Goal: Information Seeking & Learning: Learn about a topic

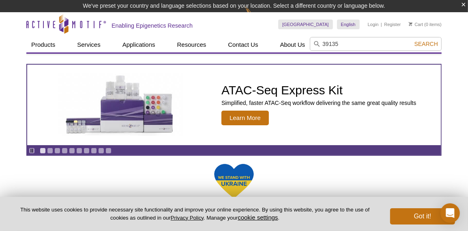
type input "39135"
click at [412, 40] on button "Search" at bounding box center [426, 43] width 28 height 7
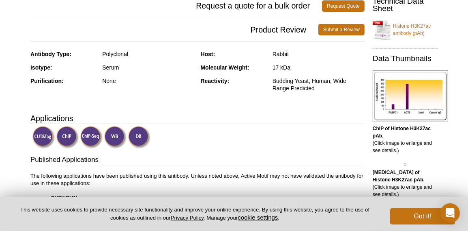
scroll to position [180, 0]
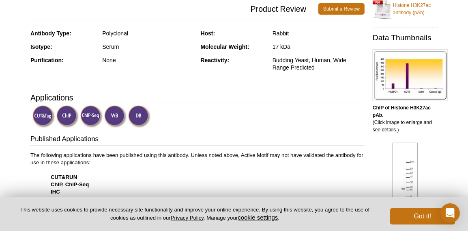
click at [50, 153] on p "The following applications have been published using this antibody. Unless note…" at bounding box center [197, 187] width 335 height 73
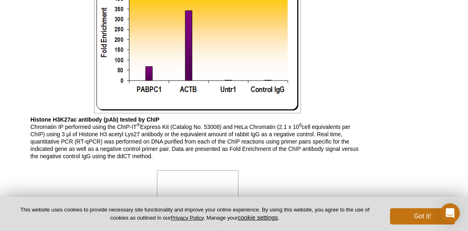
scroll to position [586, 0]
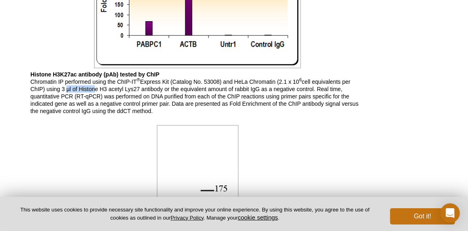
drag, startPoint x: 65, startPoint y: 88, endPoint x: 91, endPoint y: 91, distance: 26.1
click at [91, 91] on p "Histone H3K27ac antibody (pAb) tested by ChIP Chromatin IP performed using the …" at bounding box center [197, 93] width 335 height 44
click at [54, 104] on p "Histone H3K27ac antibody (pAb) tested by ChIP Chromatin IP performed using the …" at bounding box center [197, 93] width 335 height 44
drag, startPoint x: 281, startPoint y: 81, endPoint x: 315, endPoint y: 82, distance: 33.3
click at [315, 82] on p "Histone H3K27ac antibody (pAb) tested by ChIP Chromatin IP performed using the …" at bounding box center [197, 93] width 335 height 44
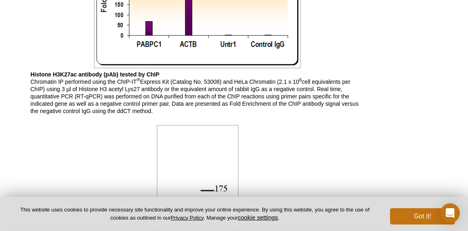
click at [288, 104] on p "Histone H3K27ac antibody (pAb) tested by ChIP Chromatin IP performed using the …" at bounding box center [197, 93] width 335 height 44
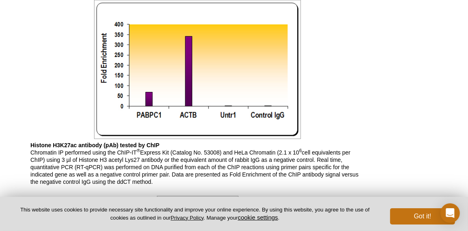
scroll to position [542, 0]
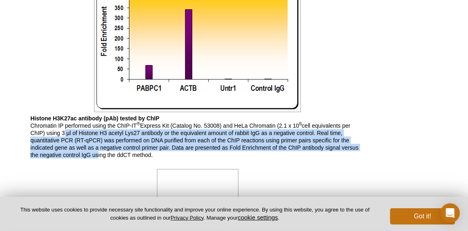
drag, startPoint x: 61, startPoint y: 132, endPoint x: 96, endPoint y: 151, distance: 39.6
click at [96, 151] on p "Histone H3K27ac antibody (pAb) tested by ChIP Chromatin IP performed using the …" at bounding box center [197, 136] width 335 height 44
click at [82, 158] on p "Histone H3K27ac antibody (pAb) tested by ChIP Chromatin IP performed using the …" at bounding box center [197, 136] width 335 height 44
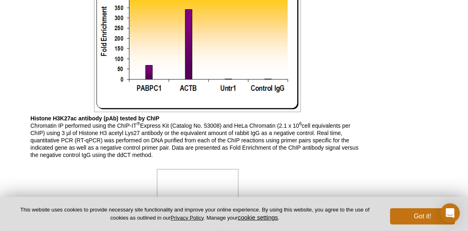
click at [72, 147] on p "Histone H3K27ac antibody (pAb) tested by ChIP Chromatin IP performed using the …" at bounding box center [197, 136] width 335 height 44
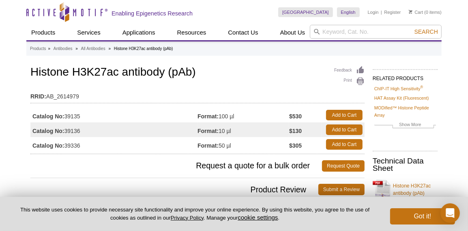
scroll to position [0, 0]
